Goal: Transaction & Acquisition: Download file/media

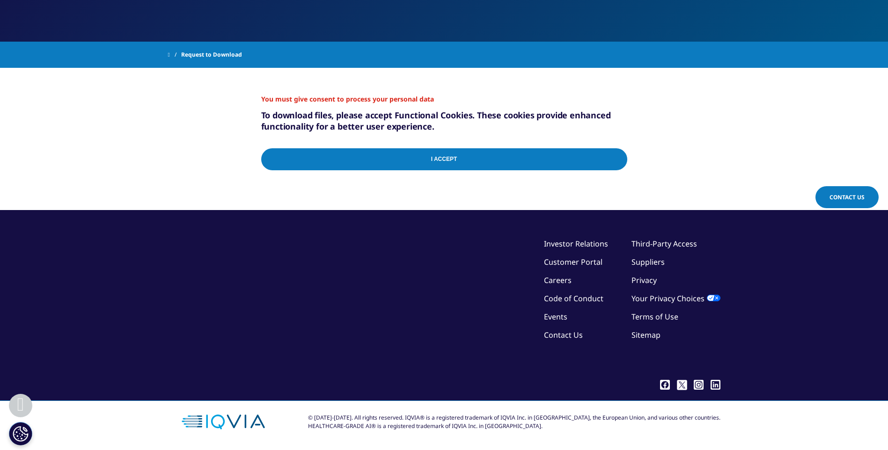
click at [476, 160] on input "I Accept" at bounding box center [444, 159] width 366 height 22
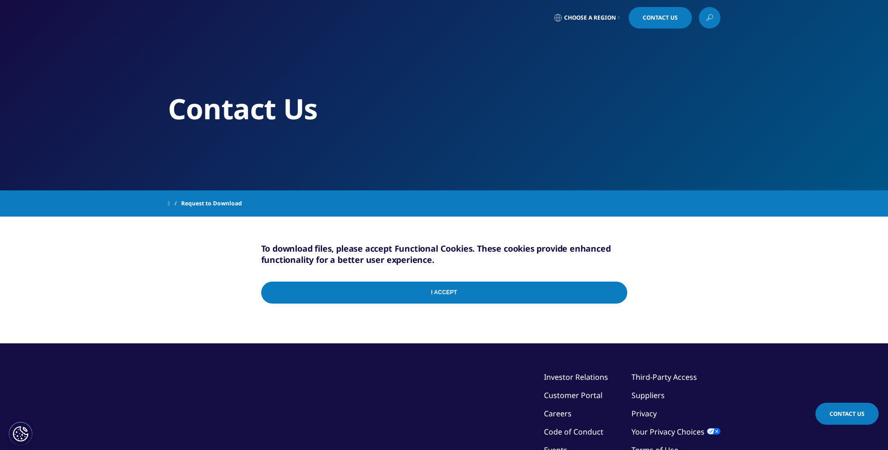
click at [456, 295] on input "I Accept" at bounding box center [444, 293] width 366 height 22
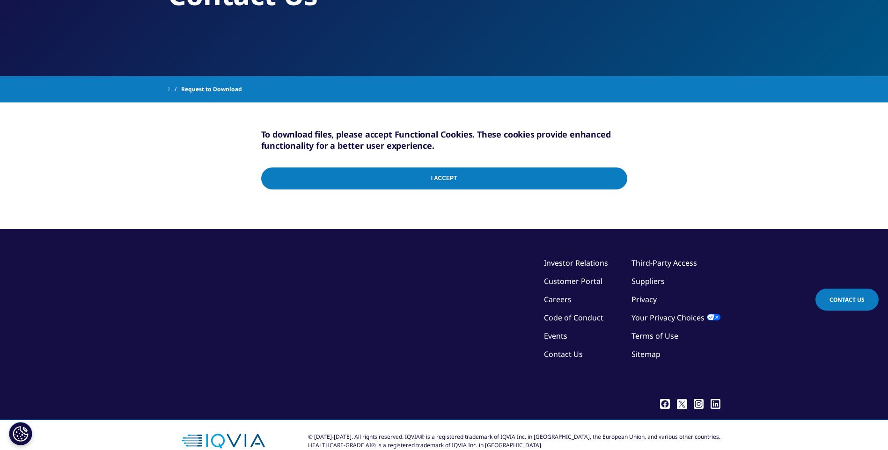
scroll to position [133, 0]
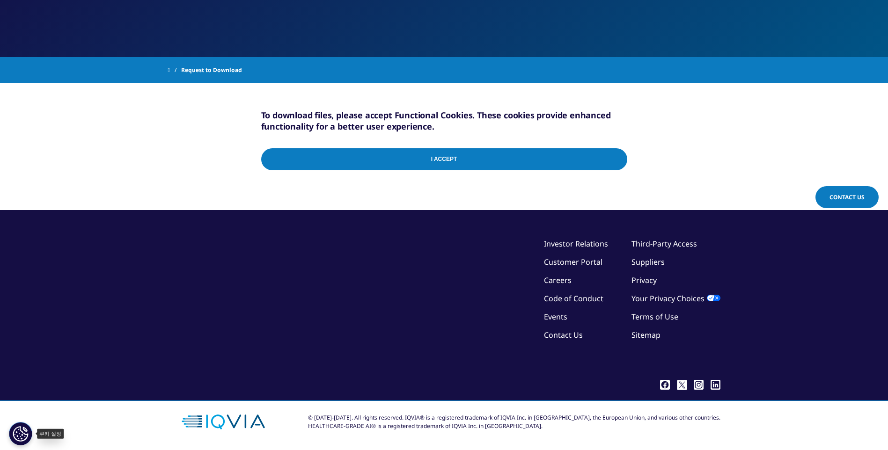
click at [27, 434] on button "쿠키 설정" at bounding box center [20, 433] width 23 height 23
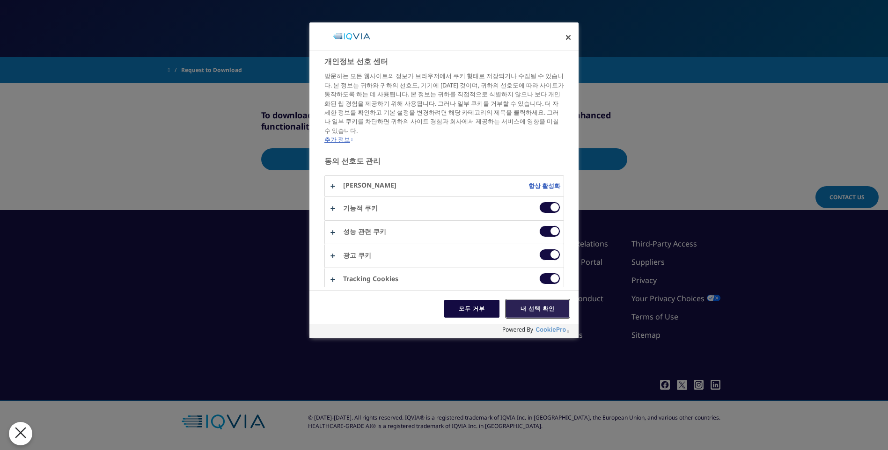
click at [529, 310] on button "내 선택 확인" at bounding box center [537, 309] width 63 height 18
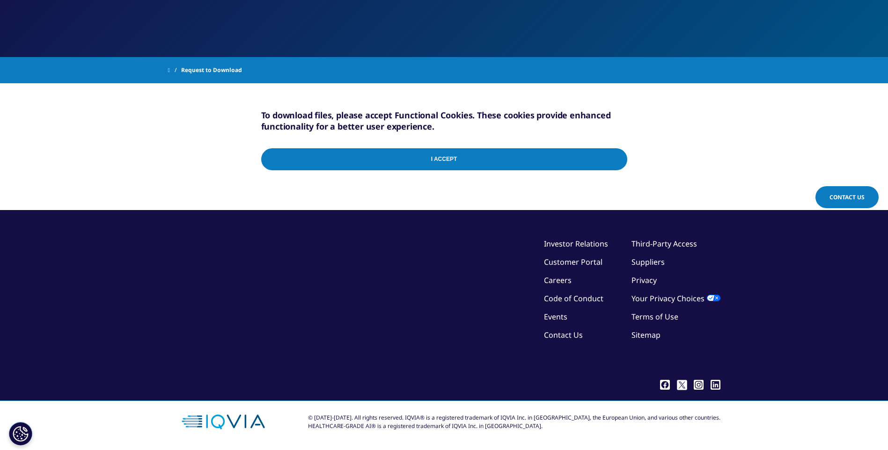
click at [466, 154] on input "I Accept" at bounding box center [444, 159] width 366 height 22
